Goal: Information Seeking & Learning: Obtain resource

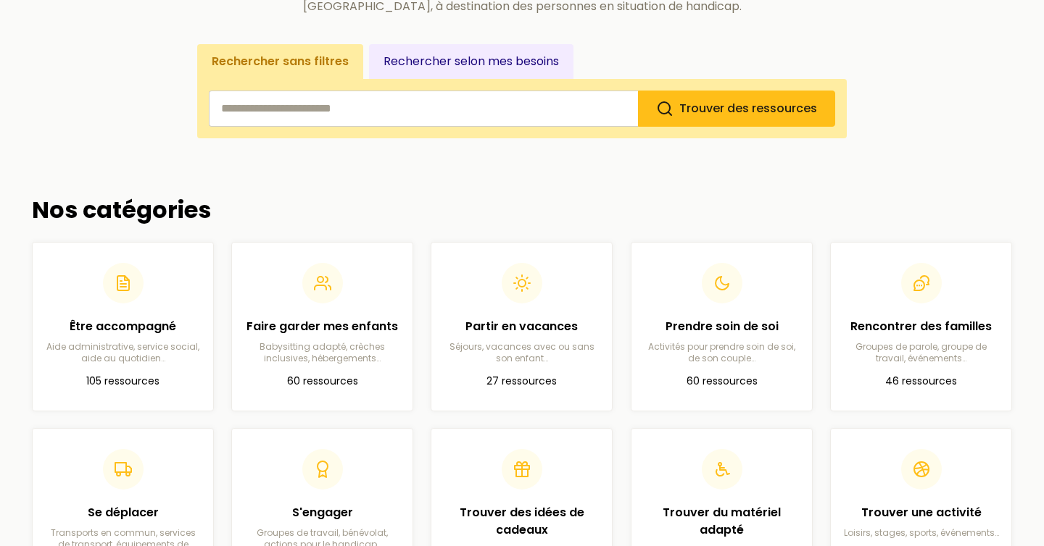
scroll to position [219, 0]
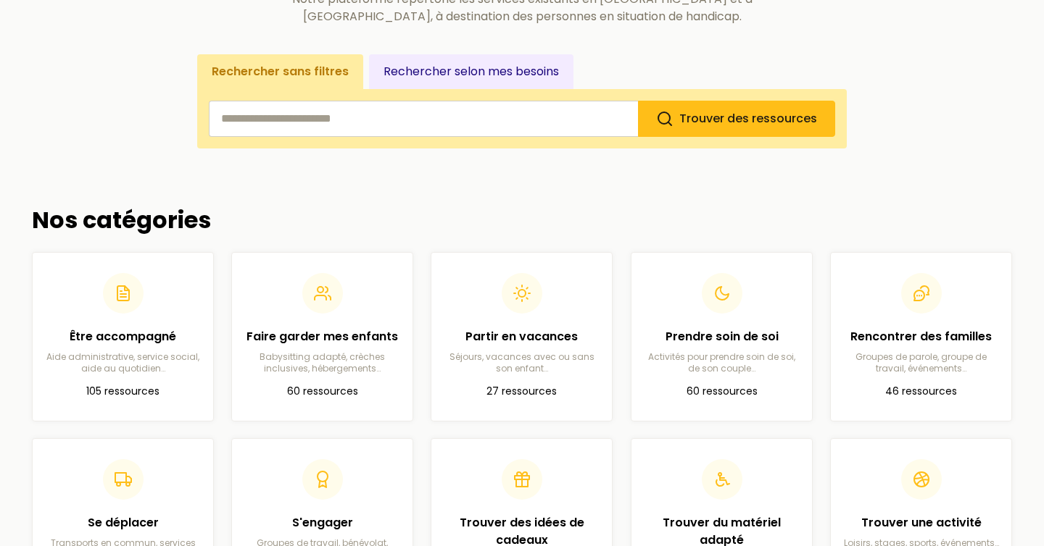
click at [245, 137] on input "search" at bounding box center [423, 119] width 429 height 36
click at [701, 122] on span "Trouver des ressources" at bounding box center [748, 118] width 138 height 17
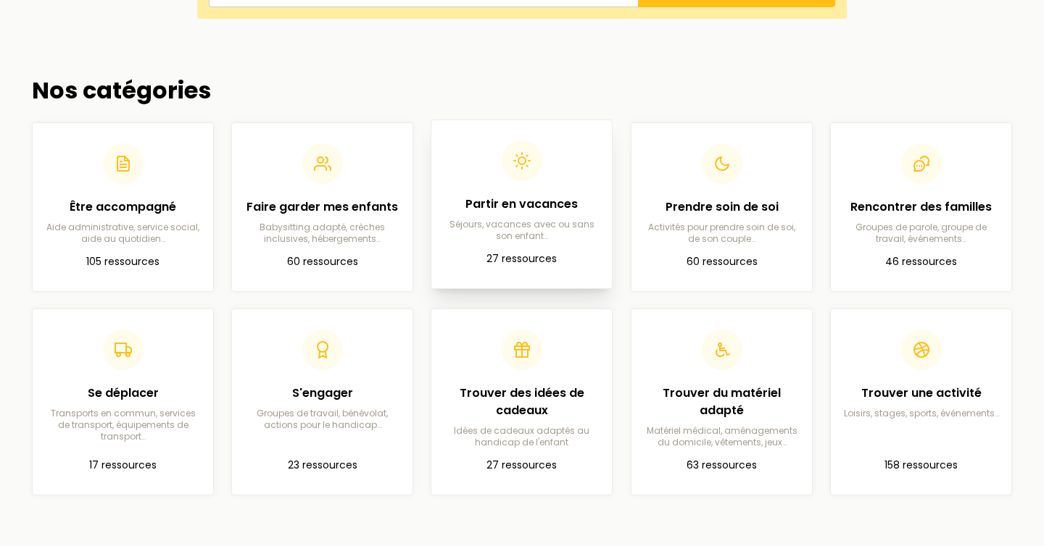
scroll to position [350, 0]
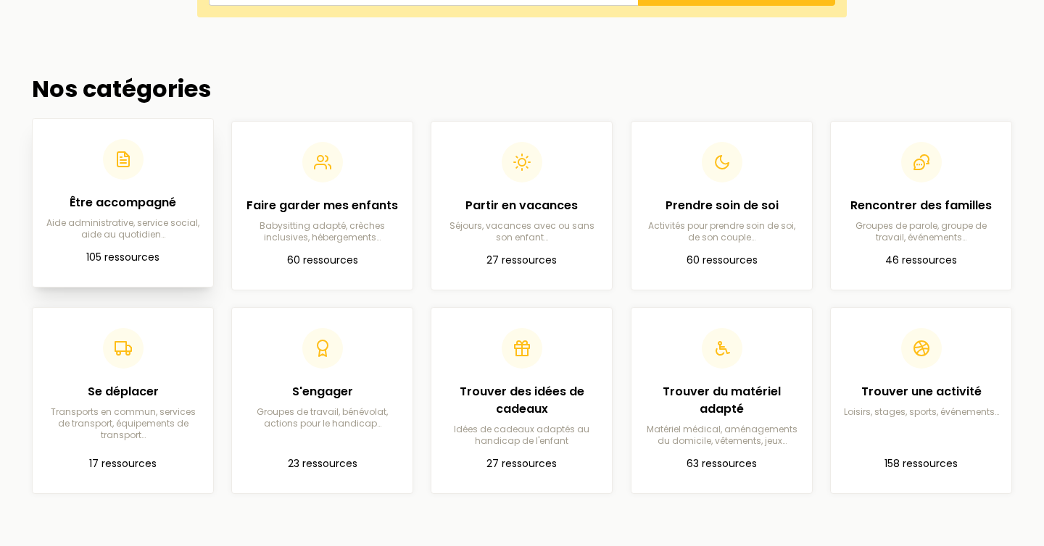
click at [107, 218] on p "Aide administrative, service social, aide au quotidien…" at bounding box center [122, 228] width 157 height 23
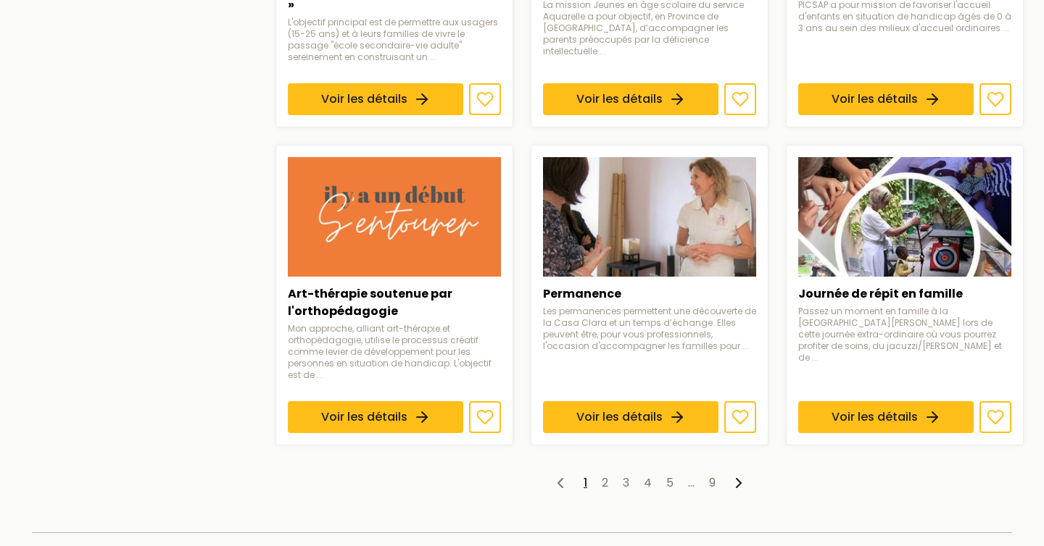
scroll to position [1155, 0]
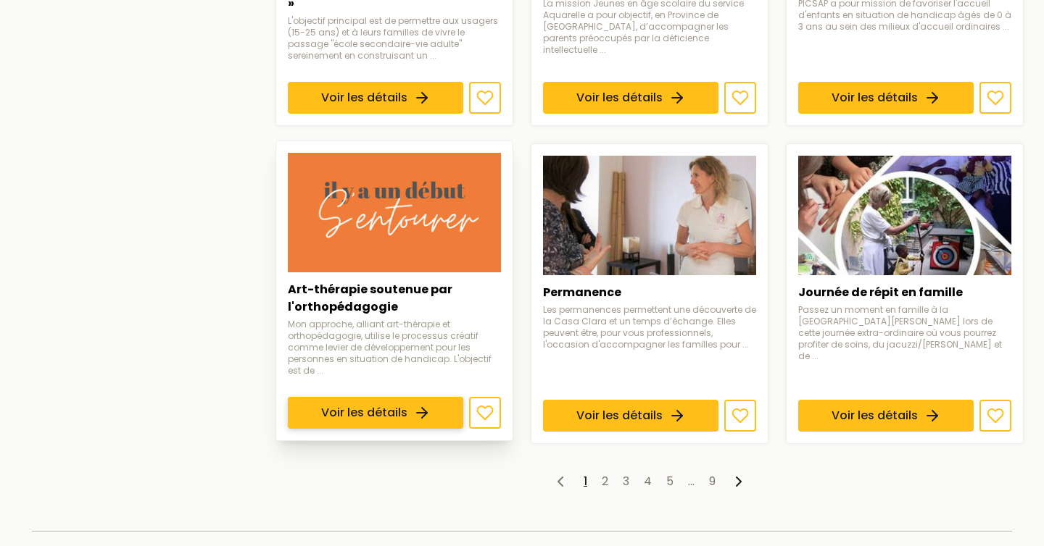
click at [414, 397] on link "Voir les détails" at bounding box center [375, 413] width 175 height 32
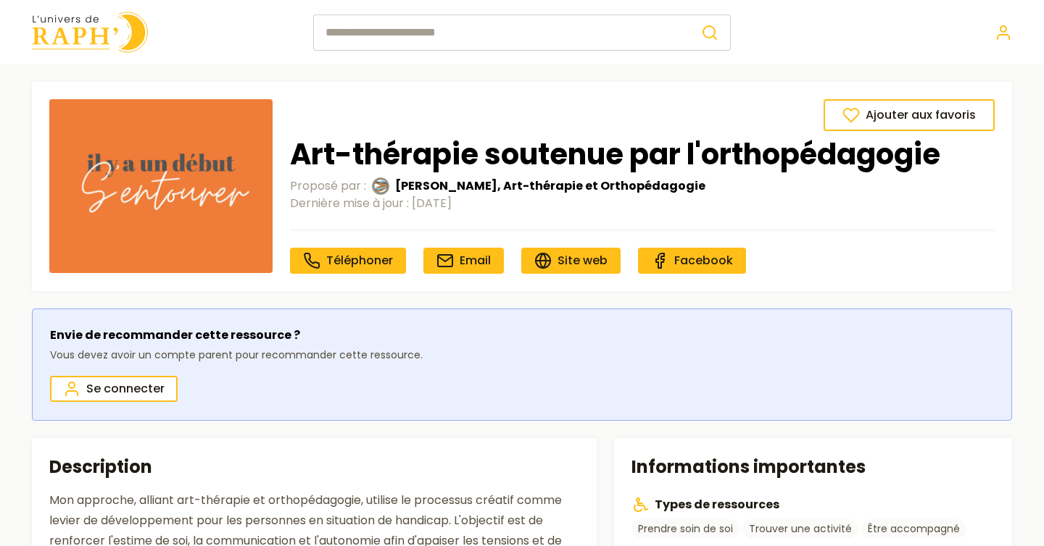
click at [115, 17] on img at bounding box center [90, 32] width 116 height 41
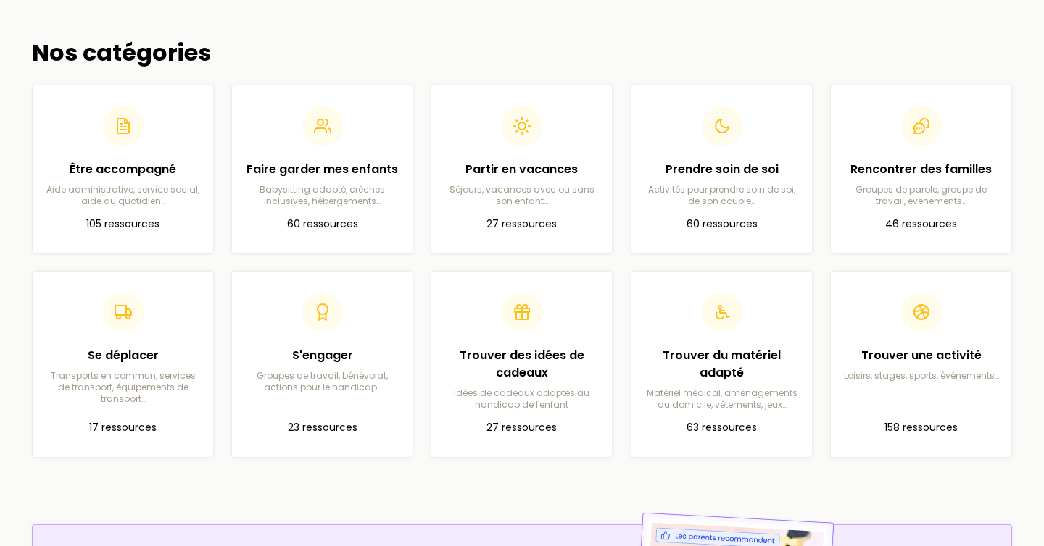
scroll to position [387, 0]
click at [87, 178] on div "Être accompagné Aide administrative, service social, aide au quotidien…" at bounding box center [122, 180] width 157 height 46
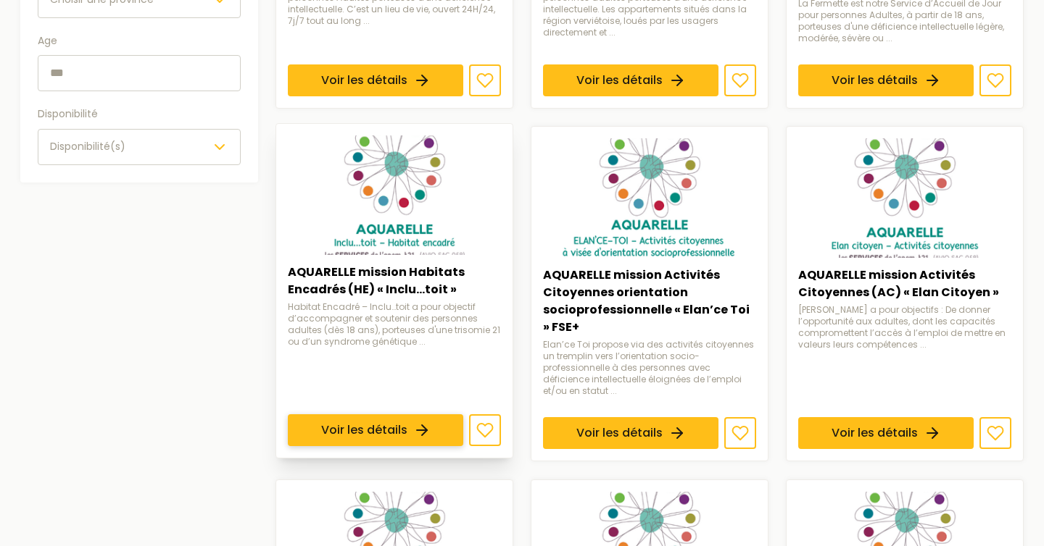
scroll to position [496, 0]
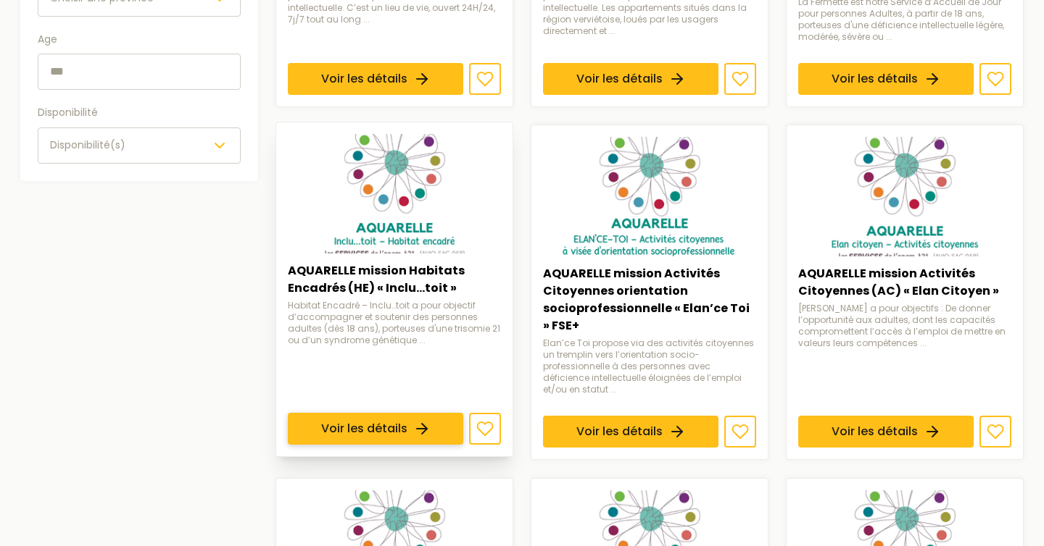
click at [412, 414] on link "Voir les détails" at bounding box center [375, 430] width 175 height 32
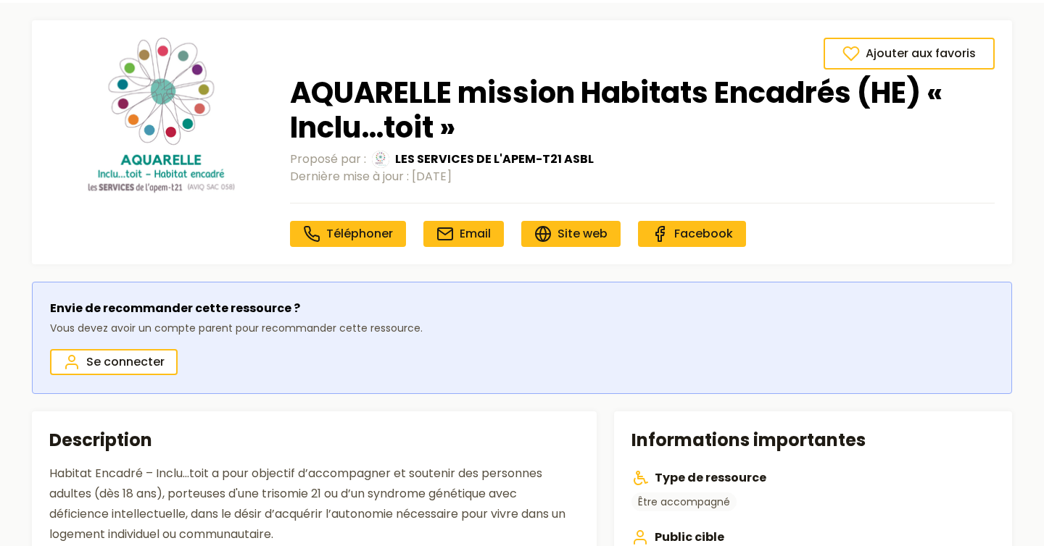
scroll to position [27, 0]
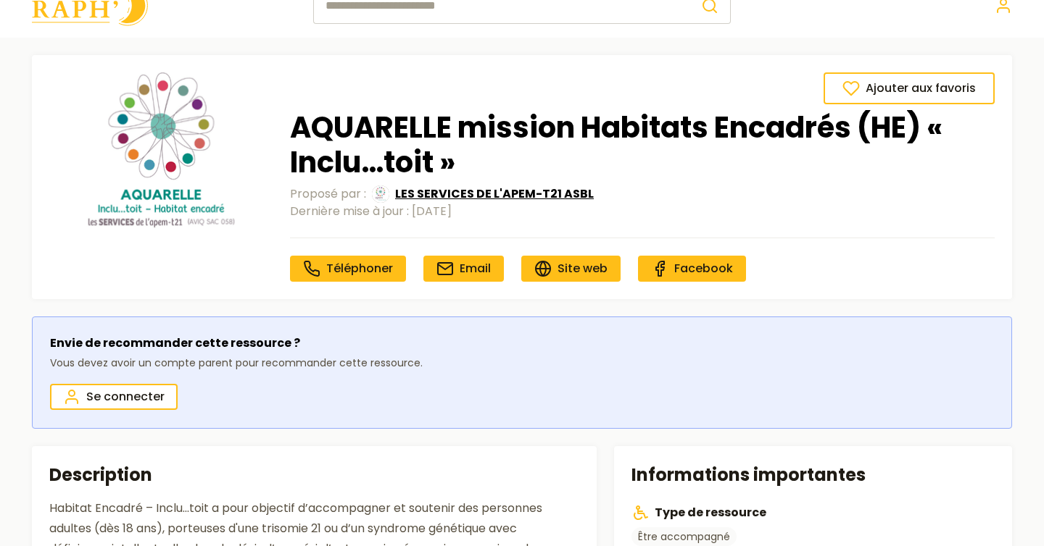
click at [473, 193] on span "LES SERVICES DE L'APEM-T21 ASBL" at bounding box center [494, 194] width 199 height 17
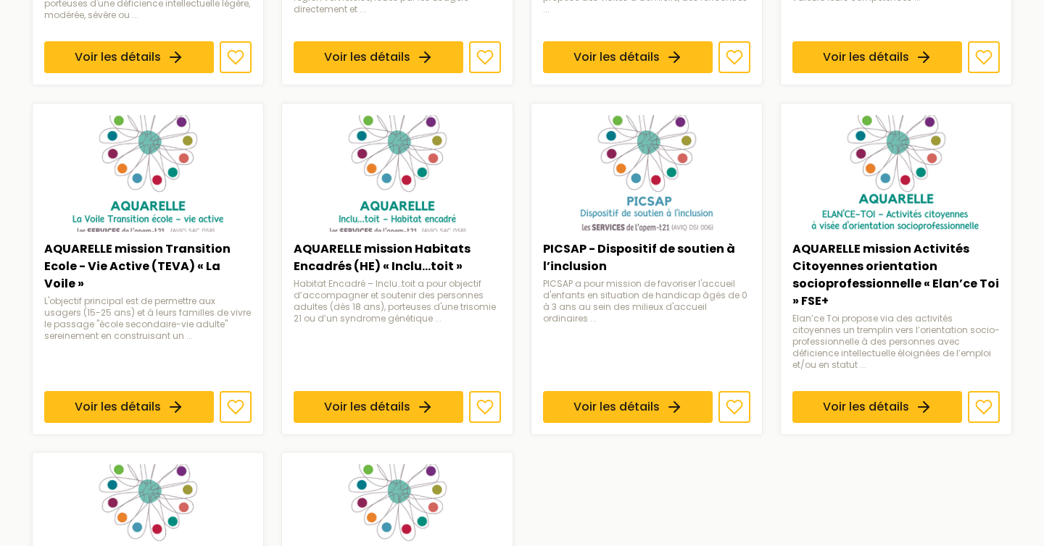
scroll to position [657, 0]
